Goal: Task Accomplishment & Management: Manage account settings

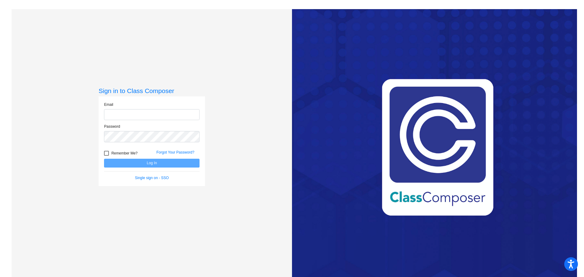
type input "[EMAIL_ADDRESS][DOMAIN_NAME]"
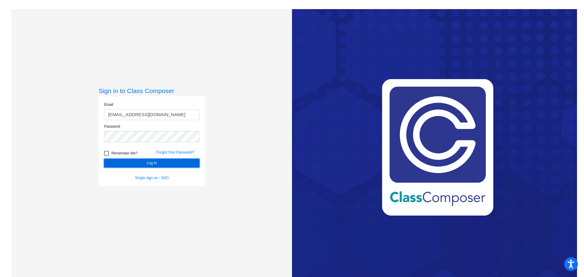
click at [149, 159] on button "Log In" at bounding box center [152, 163] width 96 height 9
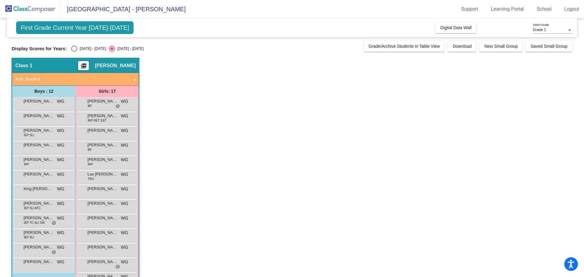
click at [81, 49] on div "[DATE] - [DATE]" at bounding box center [91, 48] width 29 height 5
click at [74, 52] on input "[DATE] - [DATE]" at bounding box center [74, 52] width 0 height 0
radio input "true"
